Goal: Information Seeking & Learning: Find specific fact

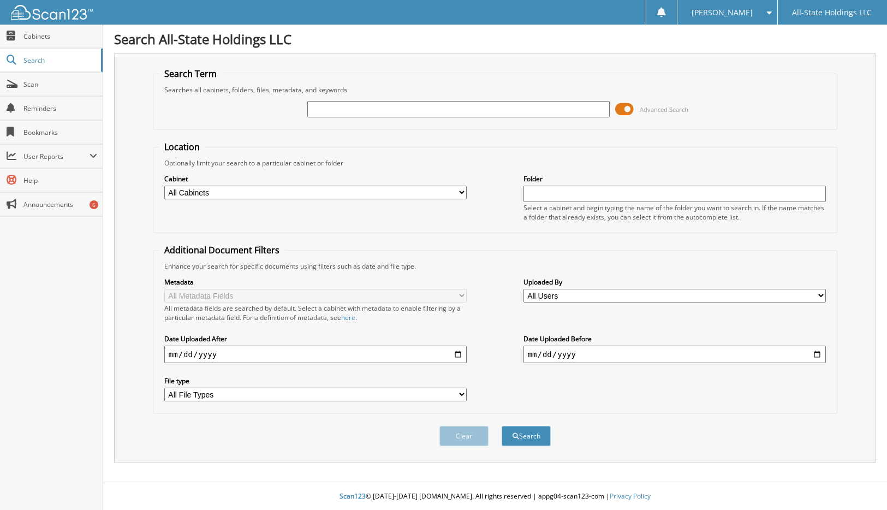
click at [325, 104] on input "text" at bounding box center [458, 109] width 303 height 16
click at [321, 110] on input "text" at bounding box center [458, 109] width 303 height 16
type input "DEANNA GUIBERTEAU"
click at [501, 426] on button "Search" at bounding box center [525, 436] width 49 height 20
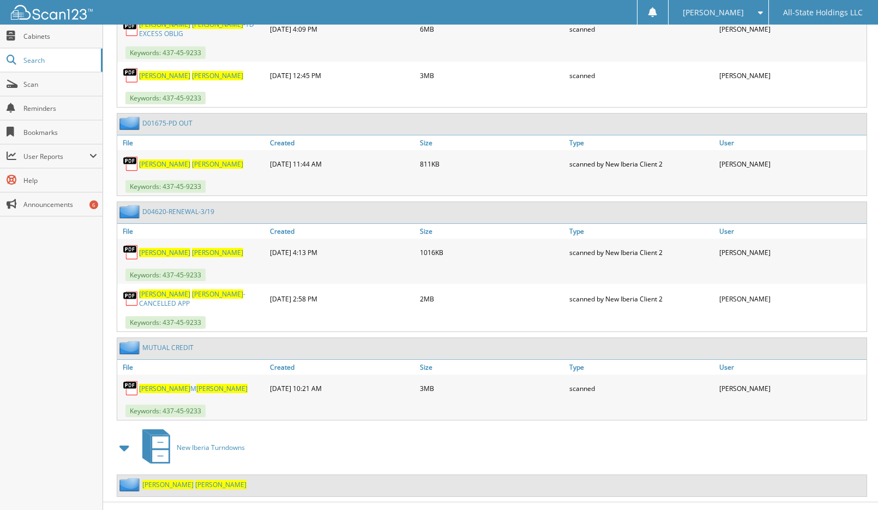
scroll to position [992, 0]
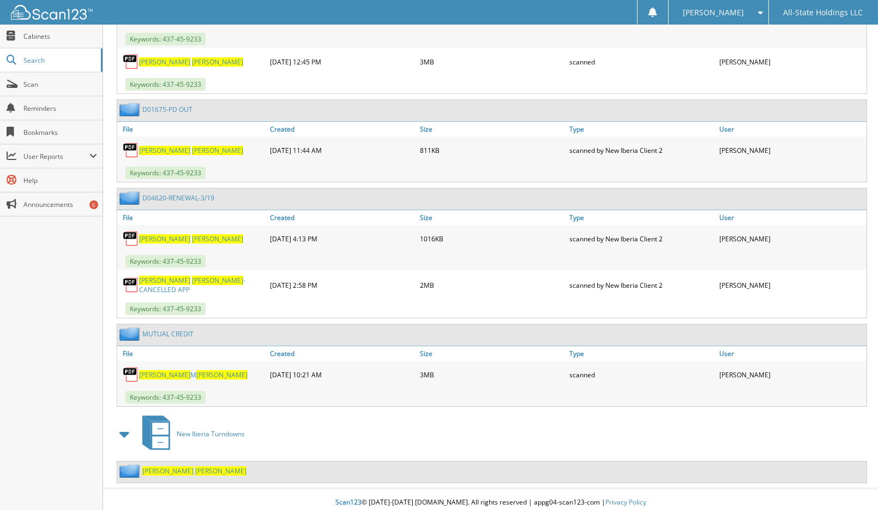
click at [204, 370] on span "GUIBERTEAU" at bounding box center [221, 374] width 51 height 9
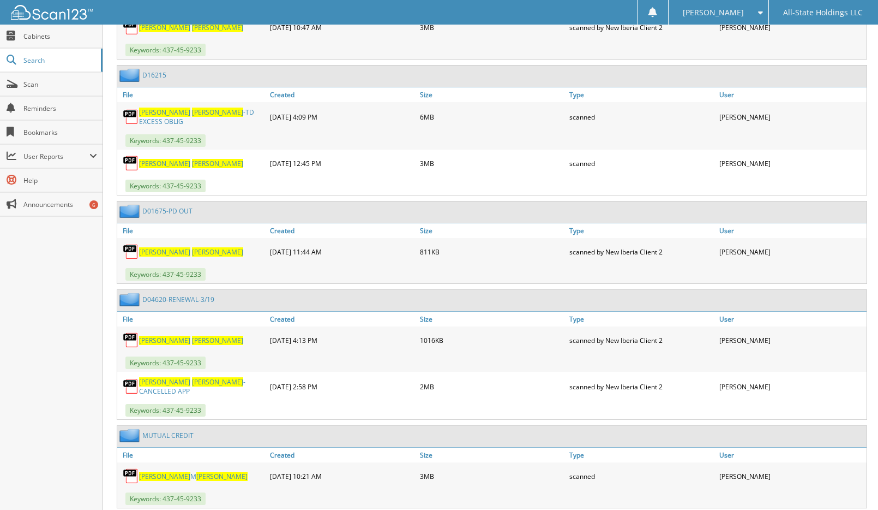
scroll to position [883, 0]
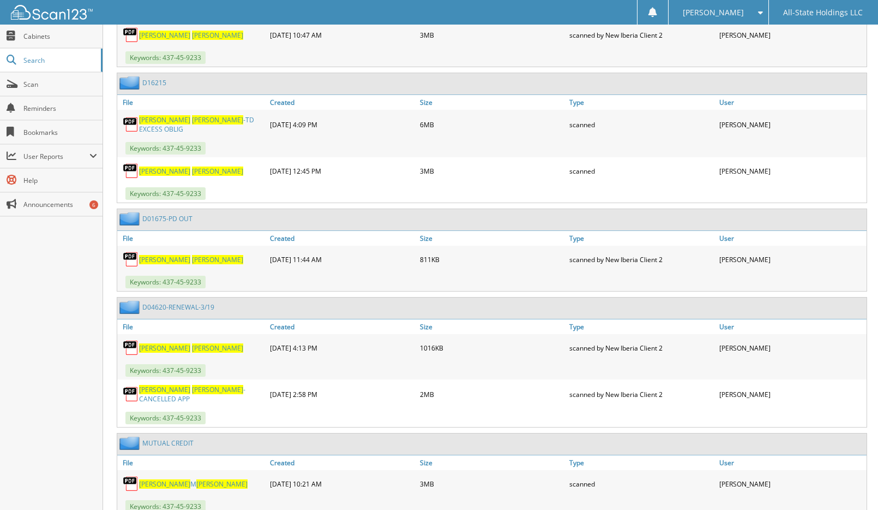
click at [192, 166] on span "GUIBERTEAU" at bounding box center [217, 170] width 51 height 9
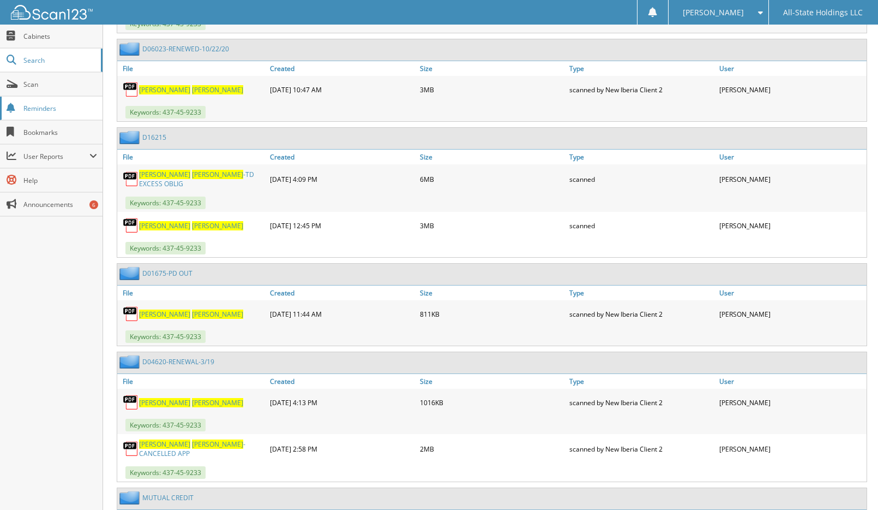
scroll to position [665, 0]
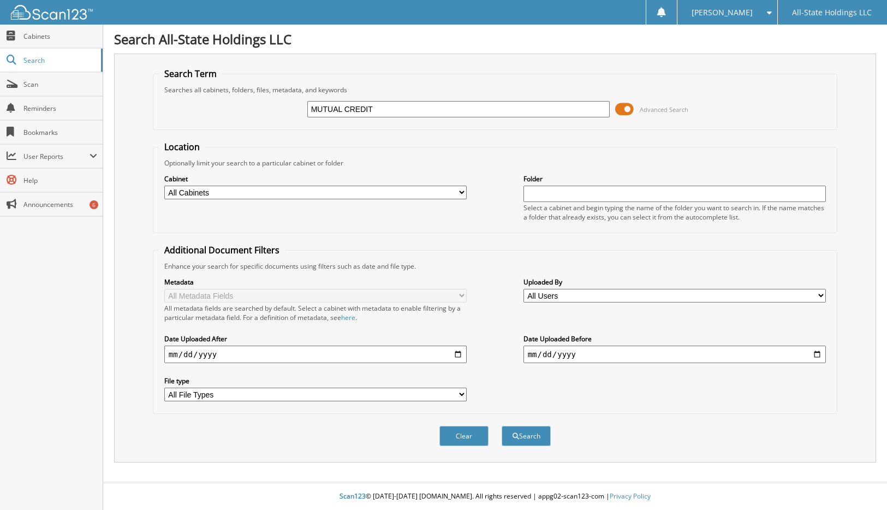
type input "MUTUAL CREDIT"
click at [501, 426] on button "Search" at bounding box center [525, 436] width 49 height 20
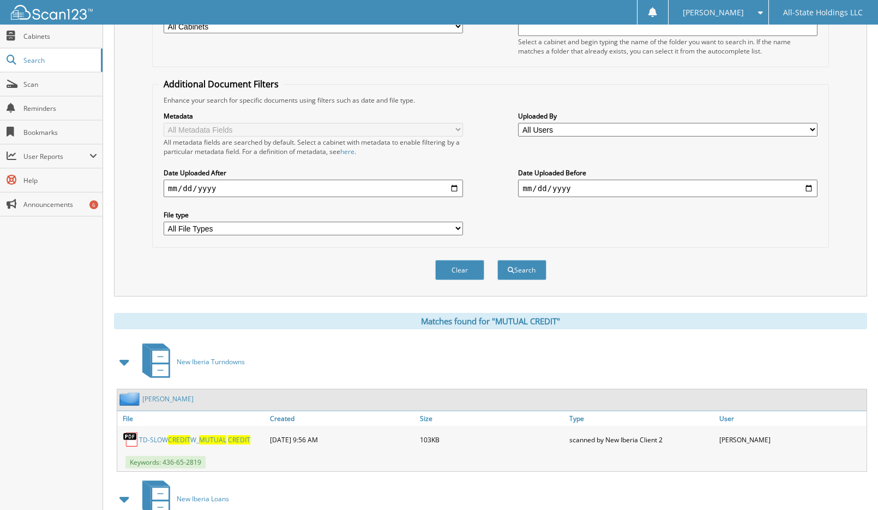
scroll to position [237, 0]
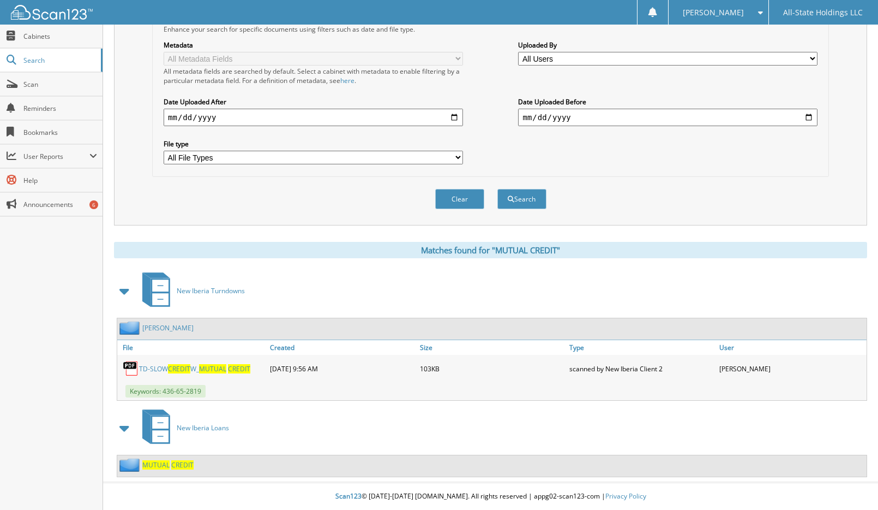
click at [149, 466] on span "MUTUAL" at bounding box center [155, 464] width 27 height 9
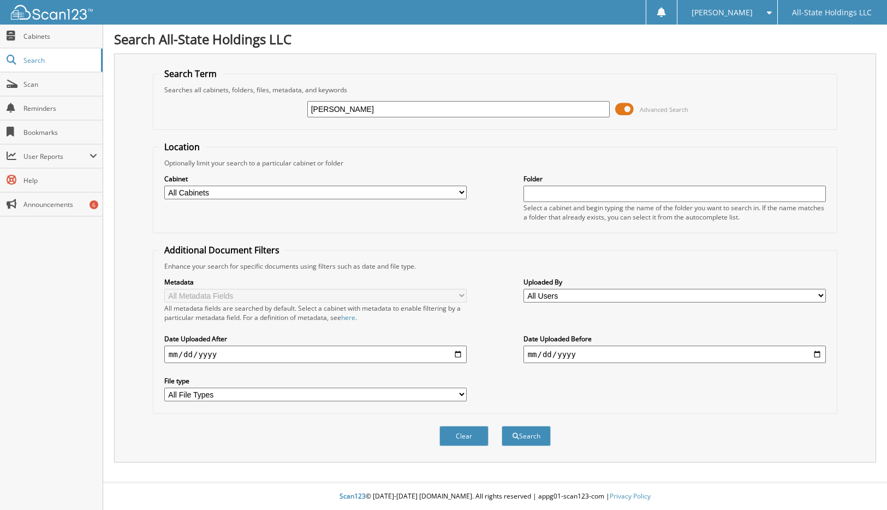
type input "[PERSON_NAME]"
click at [501, 426] on button "Search" at bounding box center [525, 436] width 49 height 20
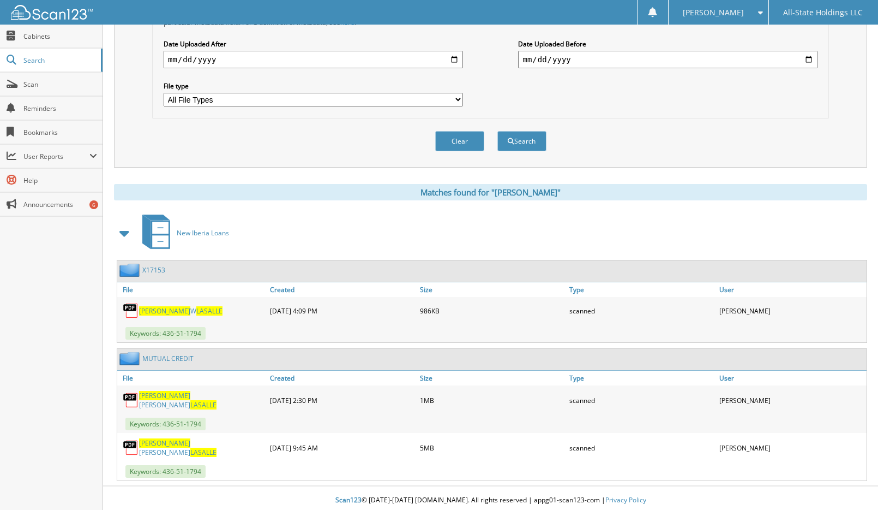
click at [142, 399] on span "[PERSON_NAME]" at bounding box center [164, 395] width 51 height 9
click at [133, 379] on link "File" at bounding box center [192, 377] width 150 height 15
click at [157, 359] on link "MUTUAL CREDIT" at bounding box center [167, 358] width 51 height 9
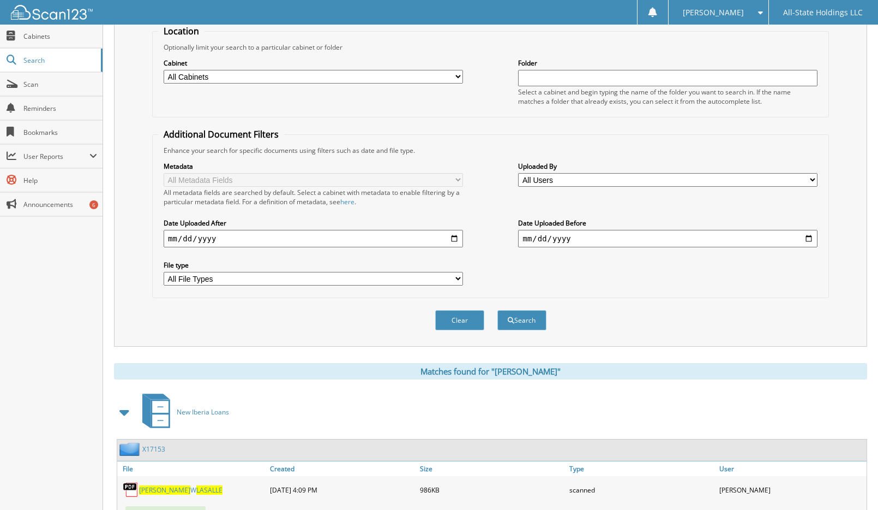
scroll to position [295, 0]
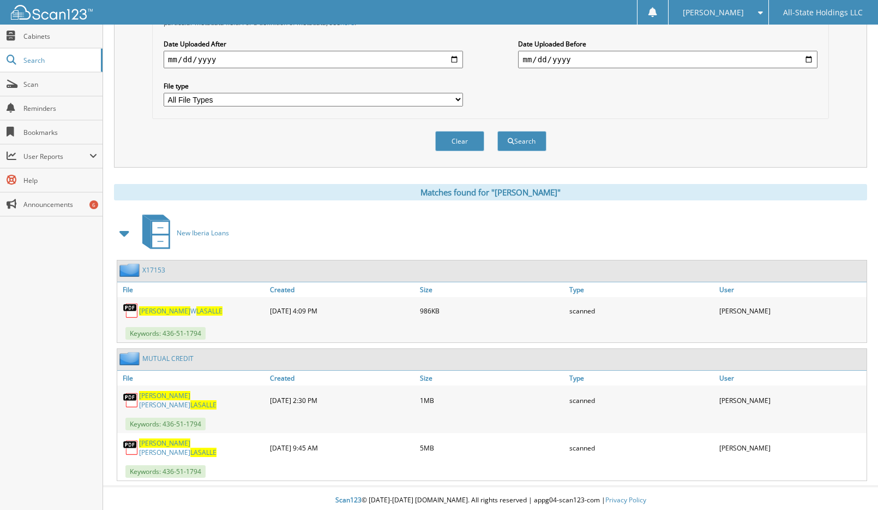
click at [192, 400] on span "LASALLE" at bounding box center [203, 404] width 26 height 9
click at [130, 400] on img at bounding box center [131, 400] width 16 height 16
click at [130, 376] on link "File" at bounding box center [192, 377] width 150 height 15
click at [125, 376] on link "File" at bounding box center [192, 377] width 150 height 15
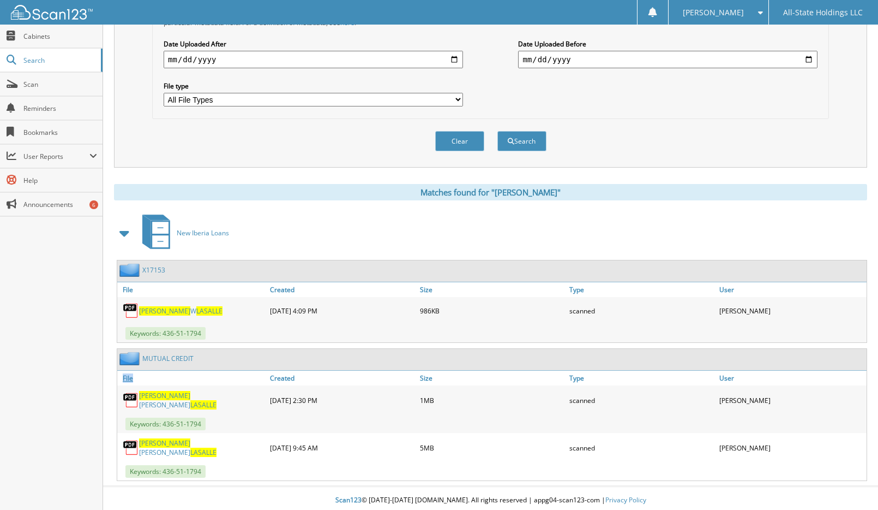
click at [125, 376] on link "File" at bounding box center [192, 377] width 150 height 15
drag, startPoint x: 125, startPoint y: 376, endPoint x: 124, endPoint y: 354, distance: 23.0
click at [124, 354] on img at bounding box center [130, 358] width 23 height 14
click at [128, 361] on img at bounding box center [130, 358] width 23 height 14
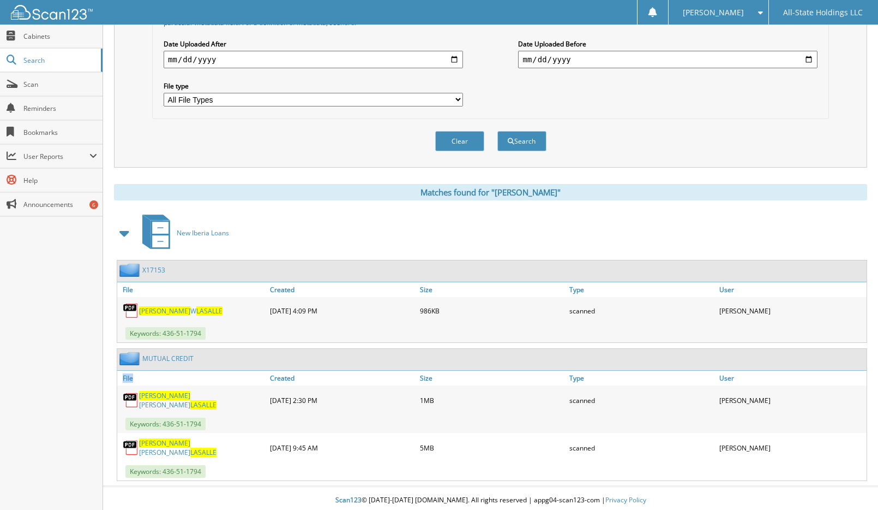
click at [128, 361] on img at bounding box center [130, 358] width 23 height 14
click at [194, 369] on div "MUTUAL CREDIT" at bounding box center [492, 359] width 750 height 21
click at [180, 357] on link "MUTUAL CREDIT" at bounding box center [167, 358] width 51 height 9
